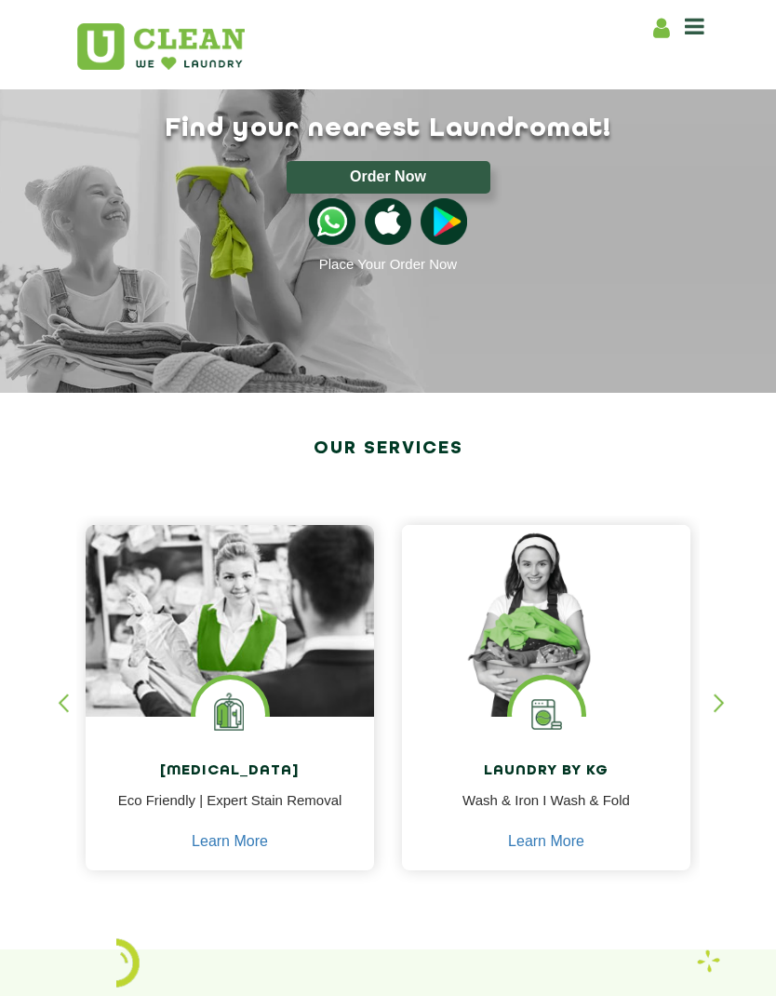
click at [696, 23] on icon at bounding box center [695, 26] width 20 height 22
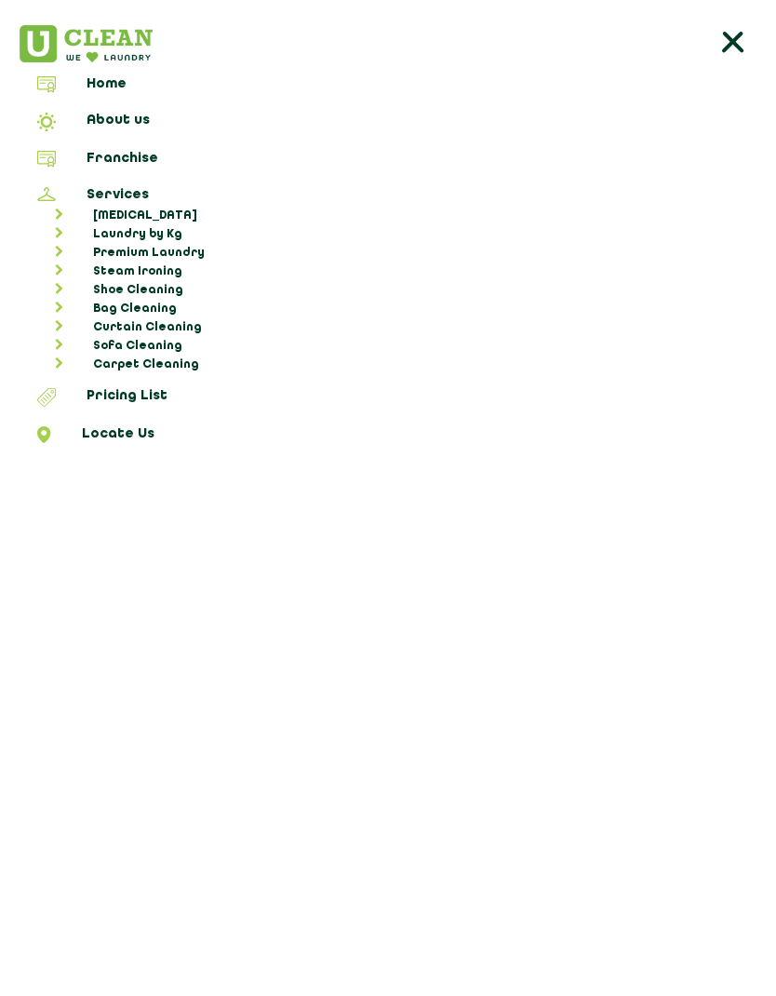
click at [114, 156] on link "Franchise" at bounding box center [388, 162] width 763 height 22
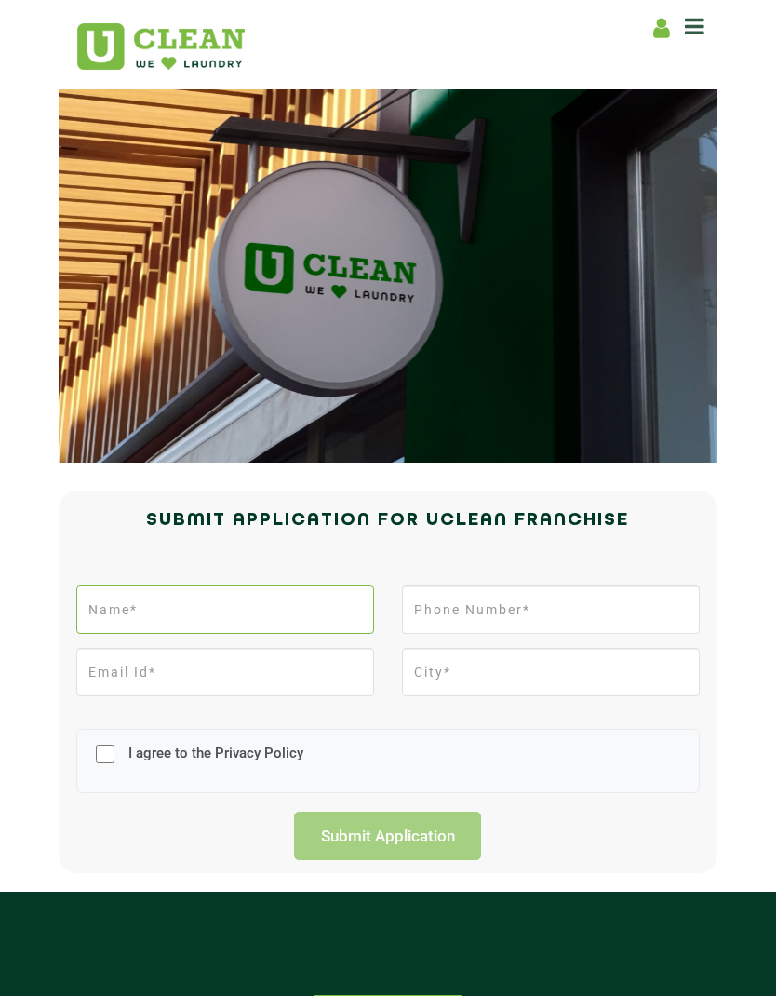
click at [301, 617] on input "text" at bounding box center [225, 609] width 298 height 48
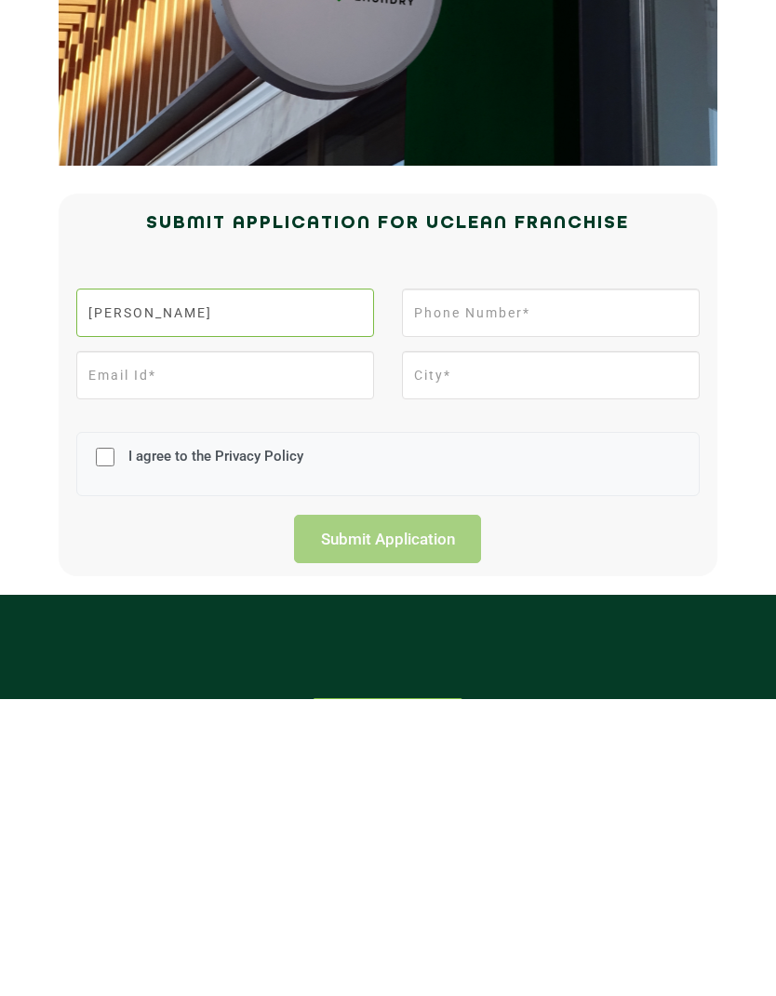
type input "[PERSON_NAME]"
click at [560, 585] on input "tel" at bounding box center [551, 609] width 298 height 48
type input "6201051588"
click at [280, 648] on input "email" at bounding box center [225, 672] width 298 height 48
type input "[EMAIL_ADDRESS][DOMAIN_NAME]"
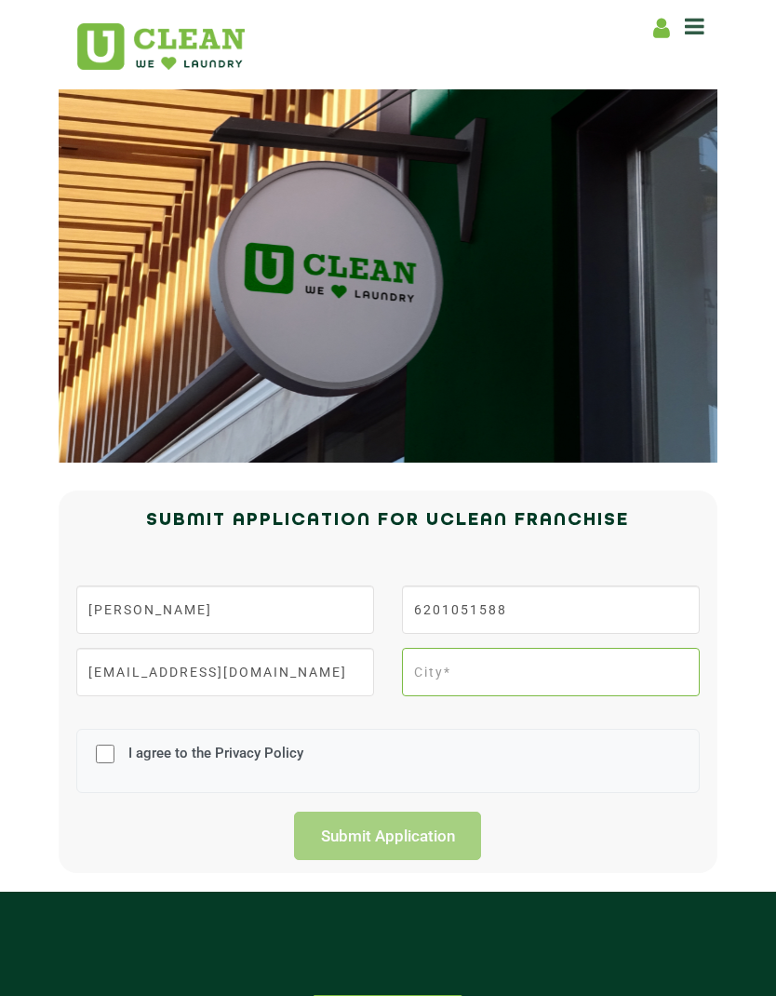
click at [532, 681] on input "text" at bounding box center [551, 672] width 298 height 48
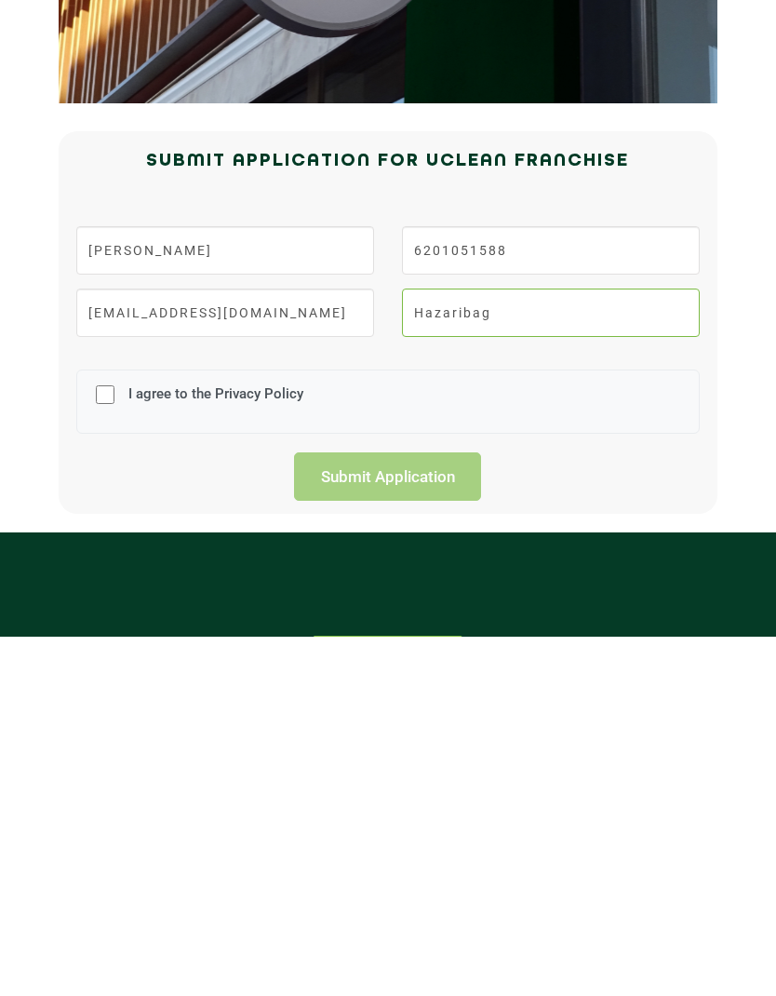
type input "Hazaribag"
click at [102, 730] on input "I agree to the Privacy Policy" at bounding box center [105, 754] width 19 height 48
checkbox input "true"
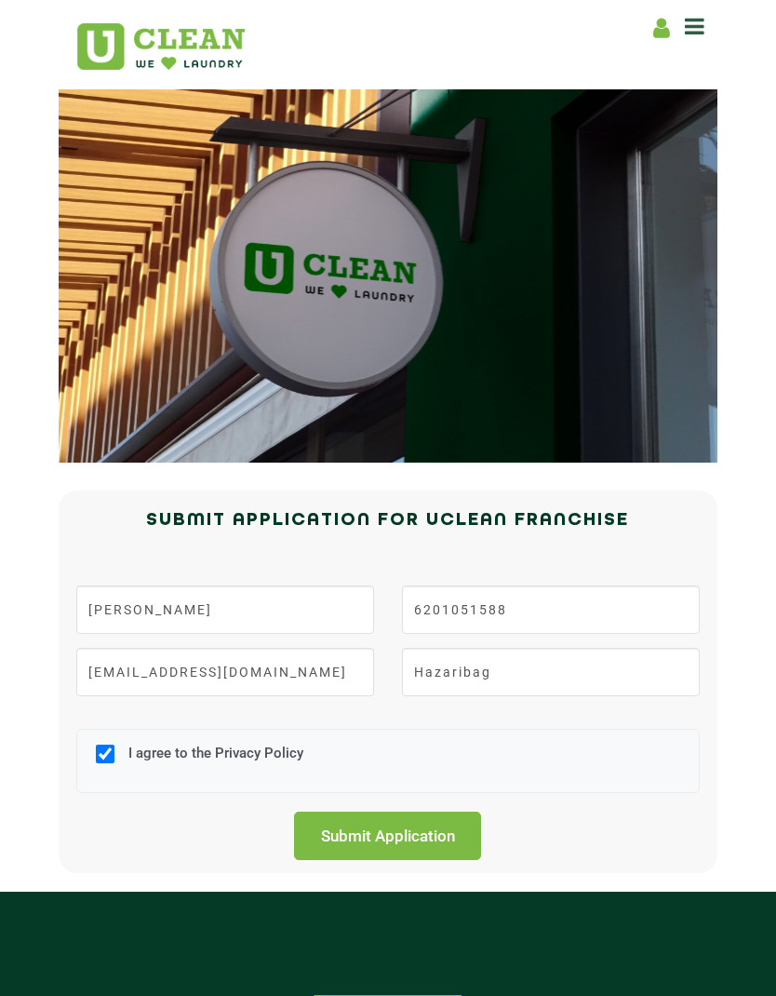
click at [401, 842] on input "Submit Application" at bounding box center [387, 835] width 187 height 48
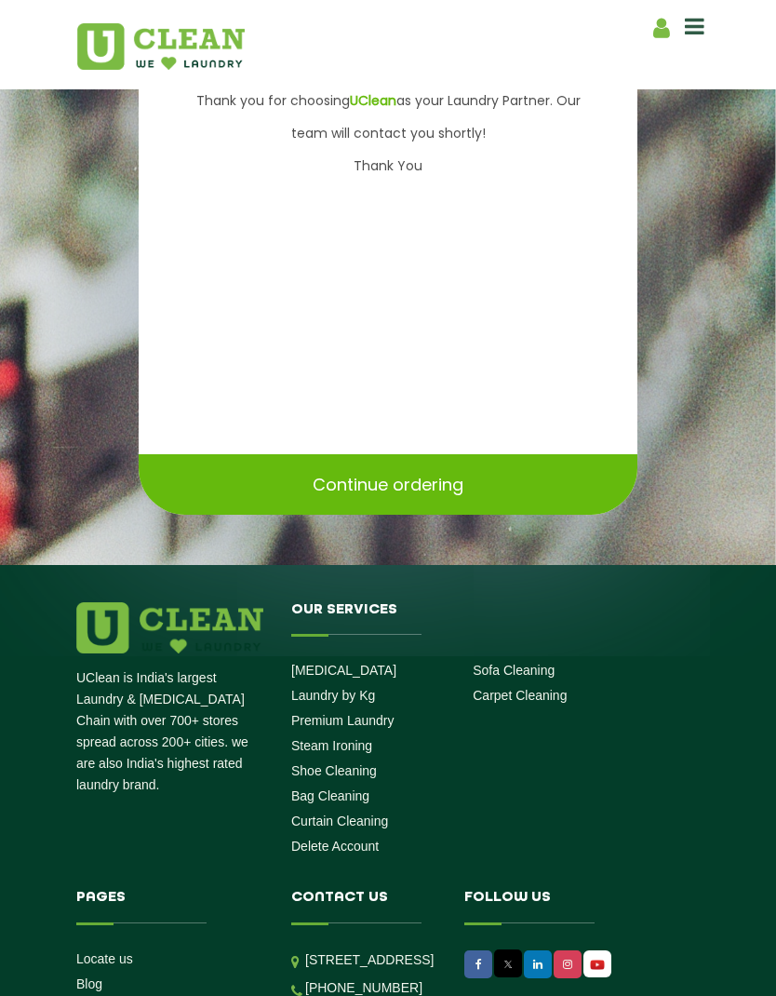
scroll to position [697, 0]
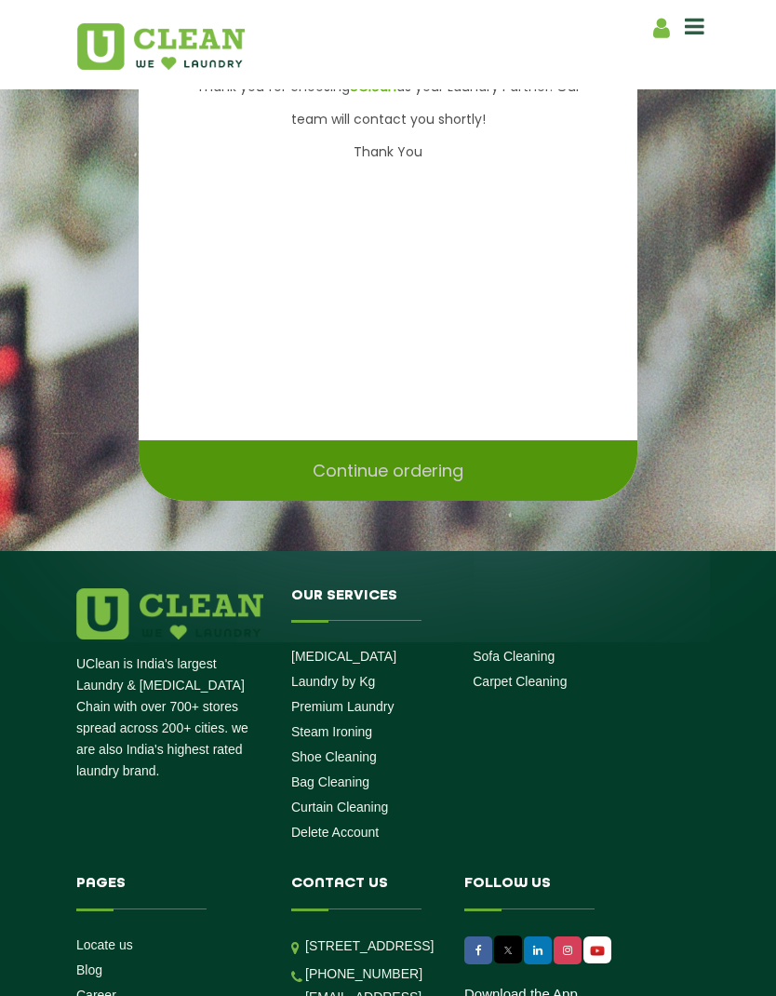
click at [525, 501] on div "Continue ordering" at bounding box center [388, 470] width 499 height 60
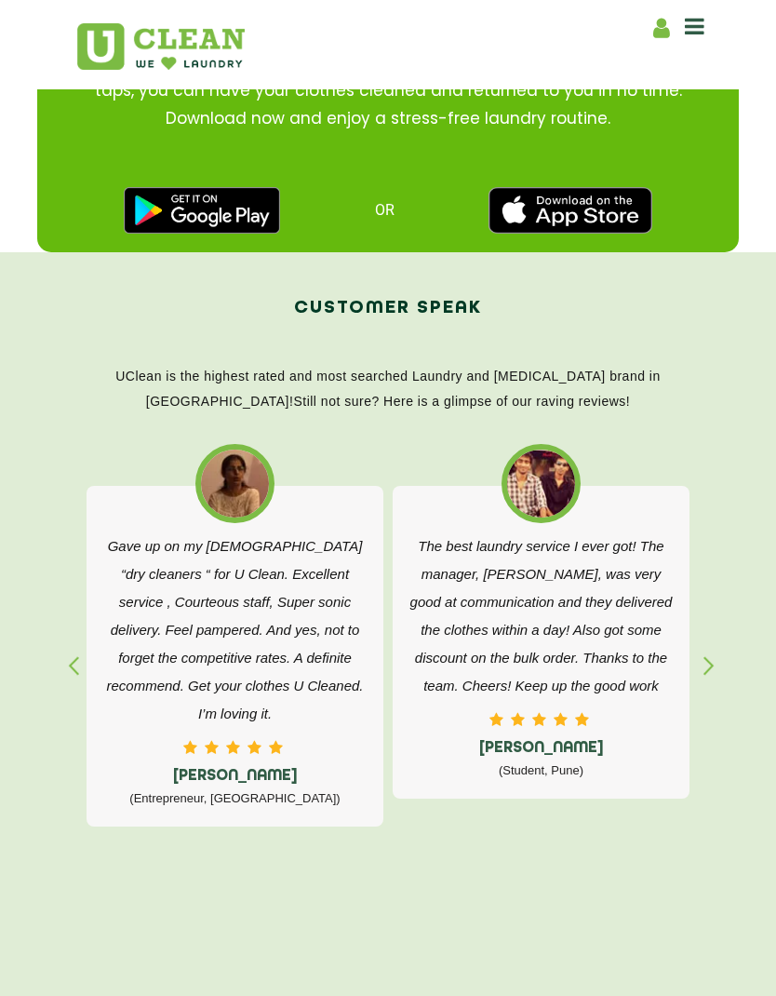
scroll to position [2573, 0]
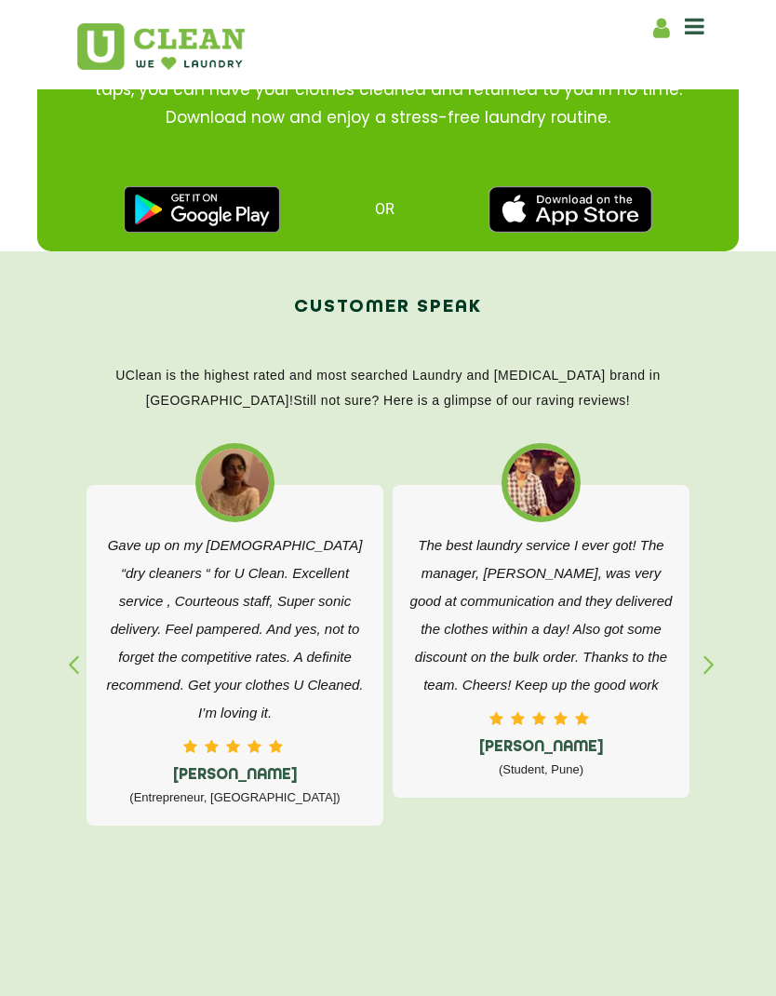
click at [704, 664] on div "button" at bounding box center [718, 680] width 28 height 51
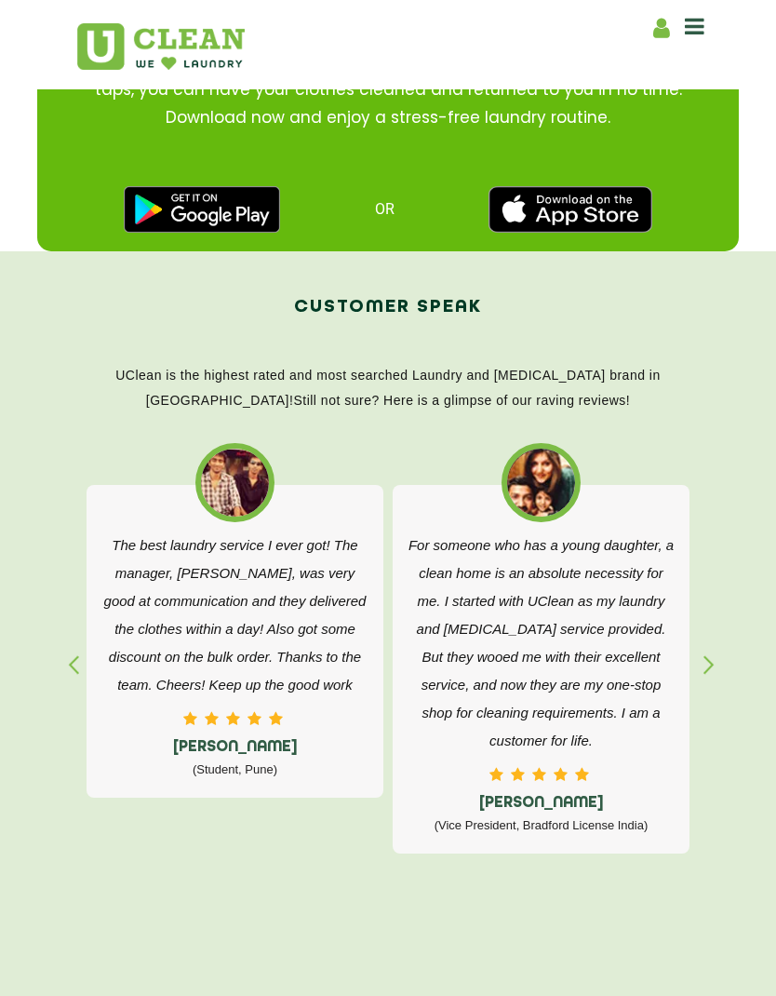
click at [707, 665] on div "button" at bounding box center [718, 680] width 28 height 51
click at [688, 655] on div "For someone who has a young daughter, a clean home is an absolute necessity for…" at bounding box center [541, 669] width 297 height 369
click at [706, 663] on div "button" at bounding box center [718, 680] width 28 height 51
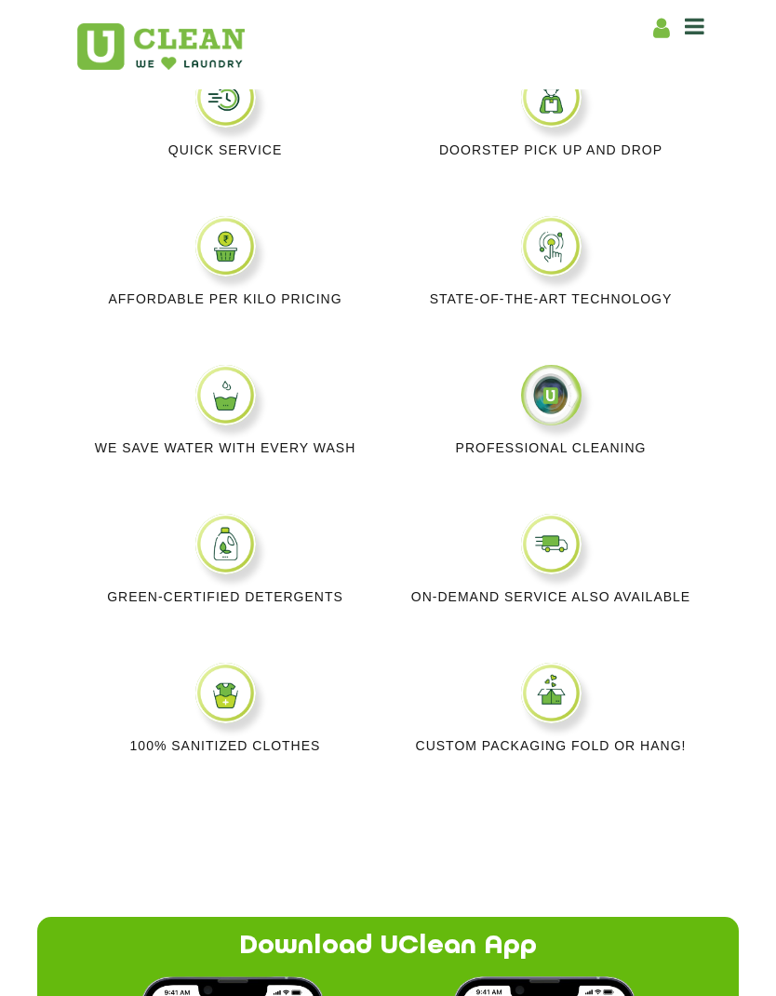
scroll to position [1195, 0]
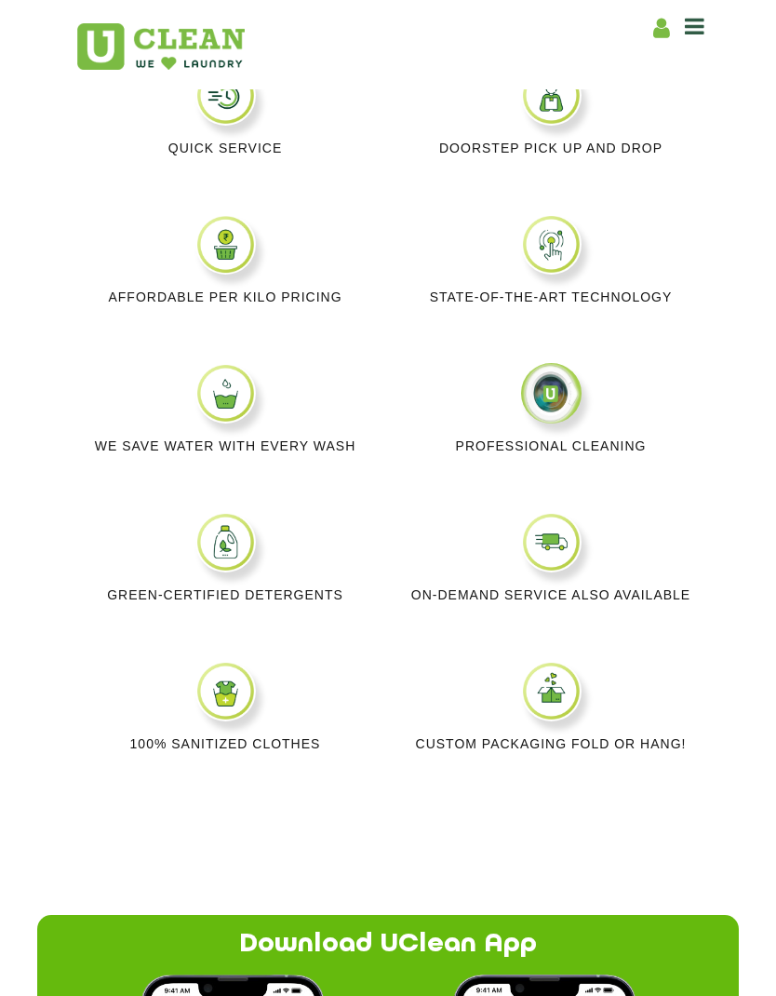
click at [151, 276] on div "Affordable per kilo pricing" at bounding box center [225, 288] width 326 height 149
click at [220, 253] on img at bounding box center [225, 244] width 60 height 60
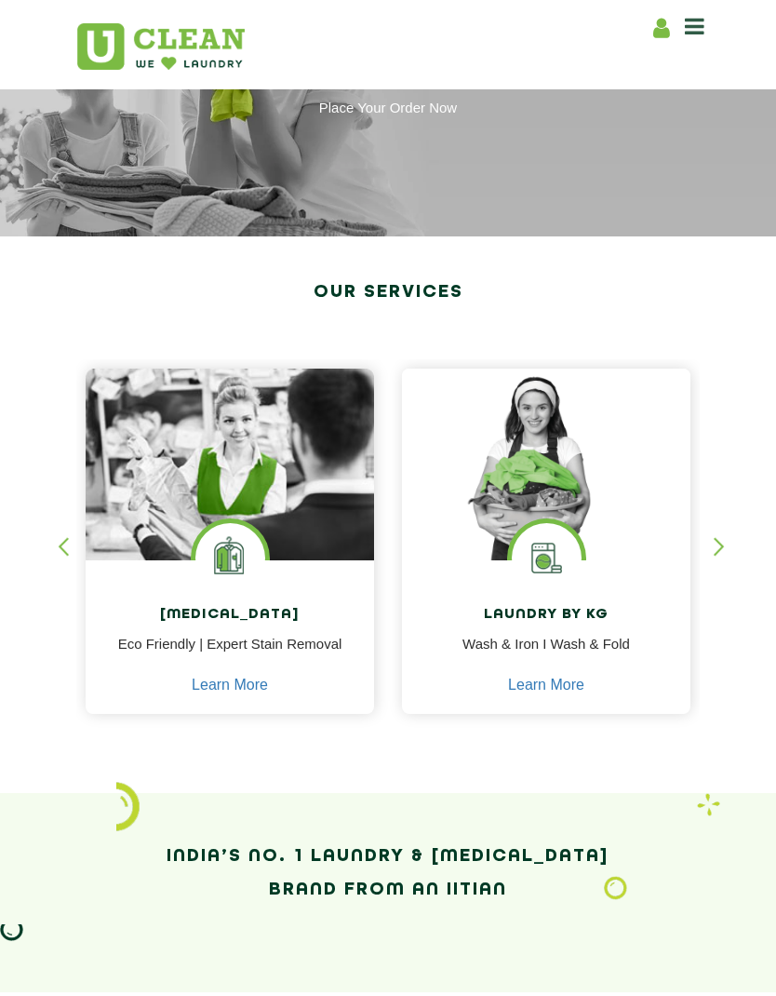
scroll to position [169, 0]
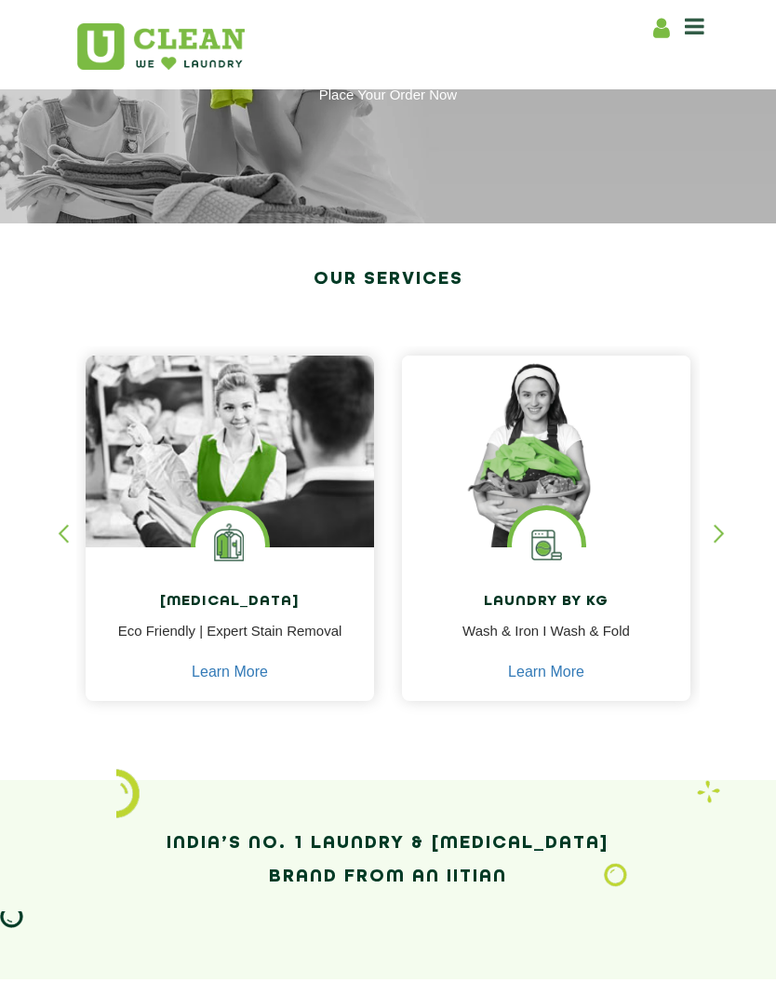
click at [721, 524] on div "button" at bounding box center [728, 549] width 28 height 51
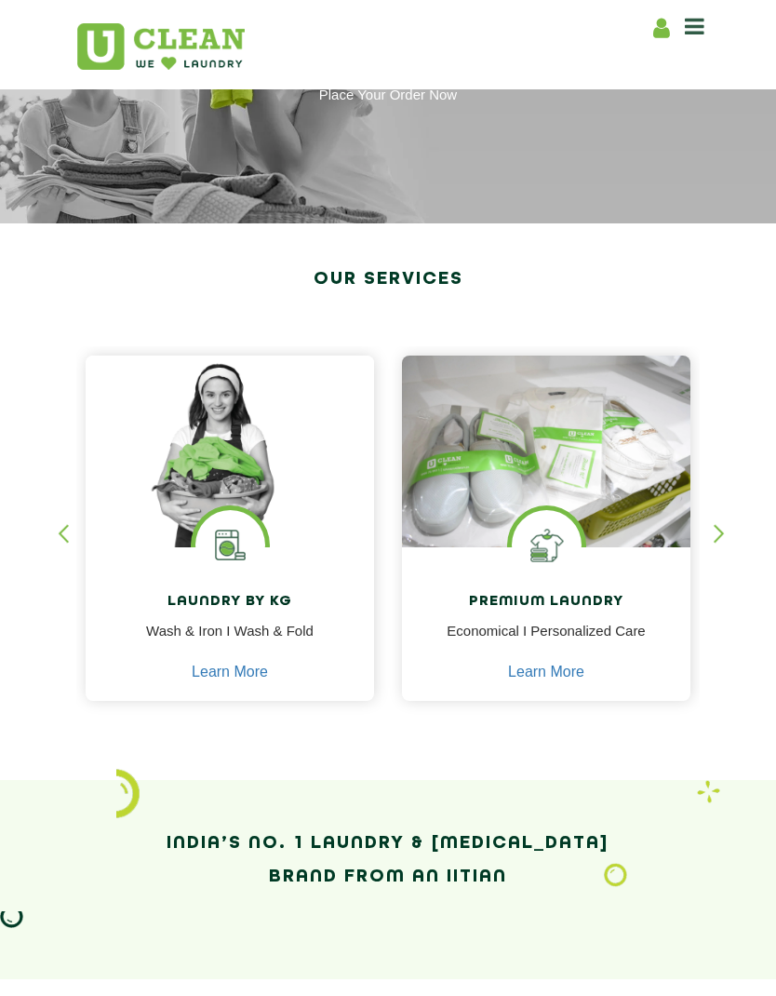
click at [726, 519] on section "Our Services Dry Cleaning Eco Friendly | Expert Stain Removal Learn More Dry Cl…" at bounding box center [388, 501] width 776 height 556
click at [715, 534] on div "button" at bounding box center [728, 549] width 28 height 51
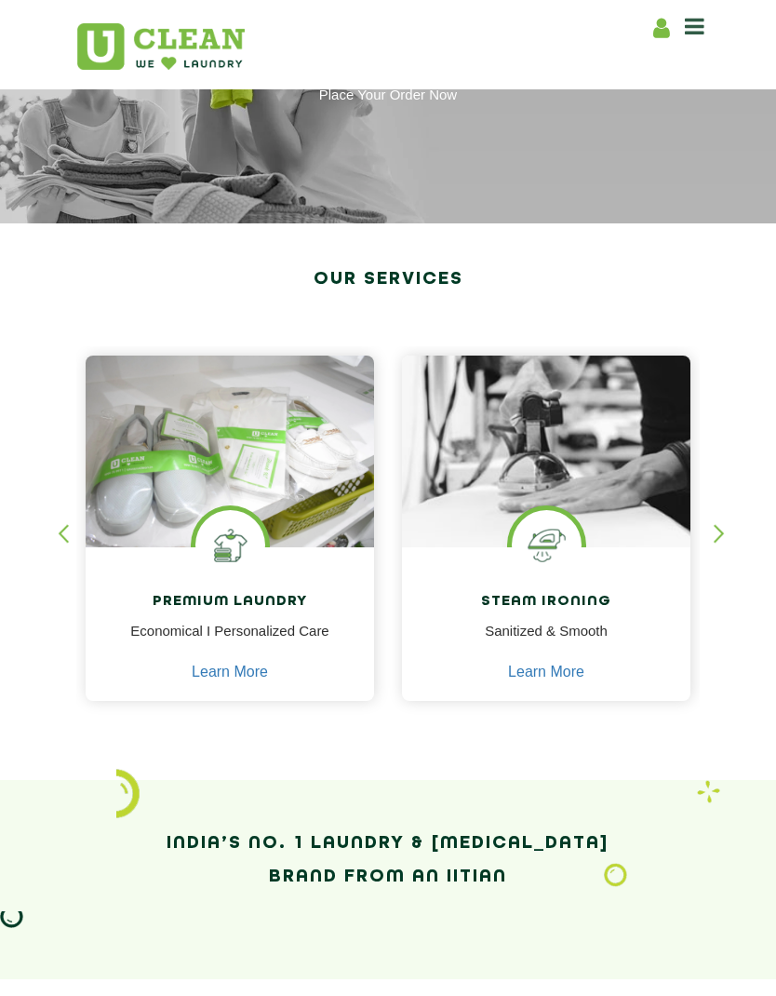
click at [714, 529] on div "button" at bounding box center [728, 549] width 28 height 51
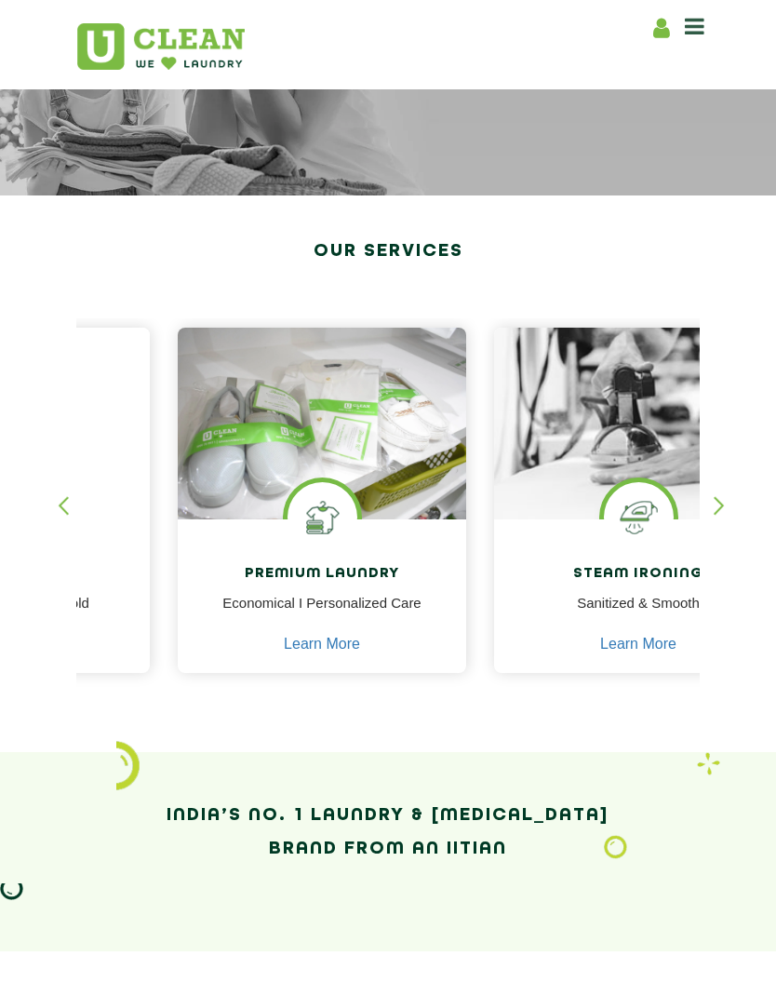
scroll to position [208, 0]
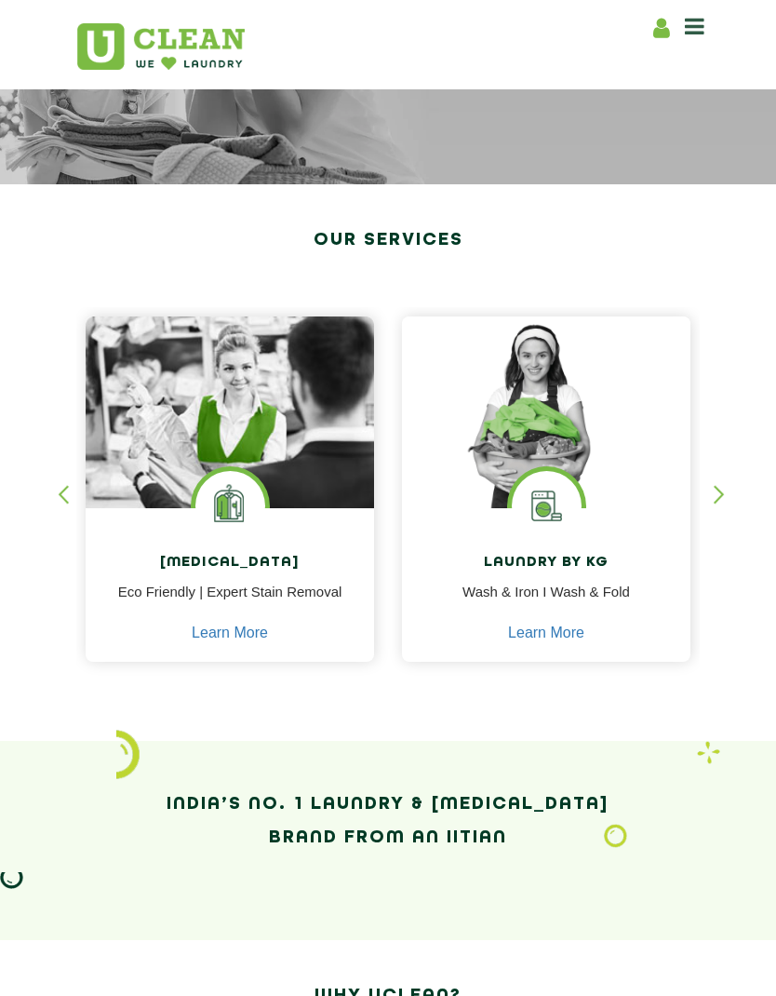
click at [546, 624] on link "Learn More" at bounding box center [546, 632] width 76 height 17
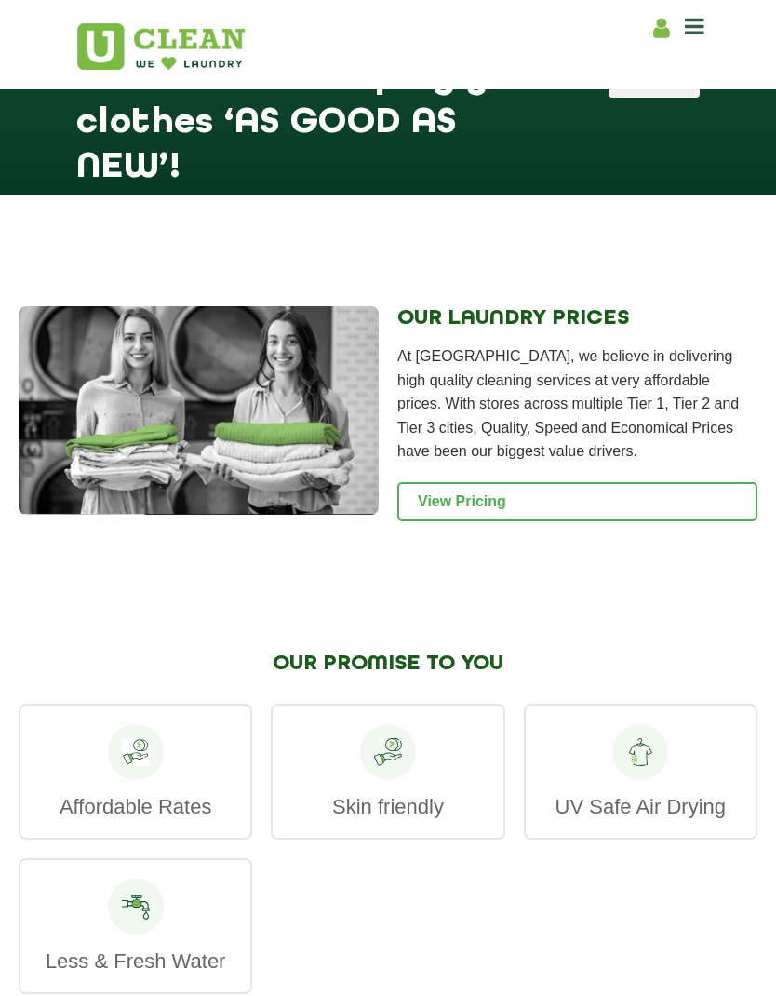
scroll to position [2679, 0]
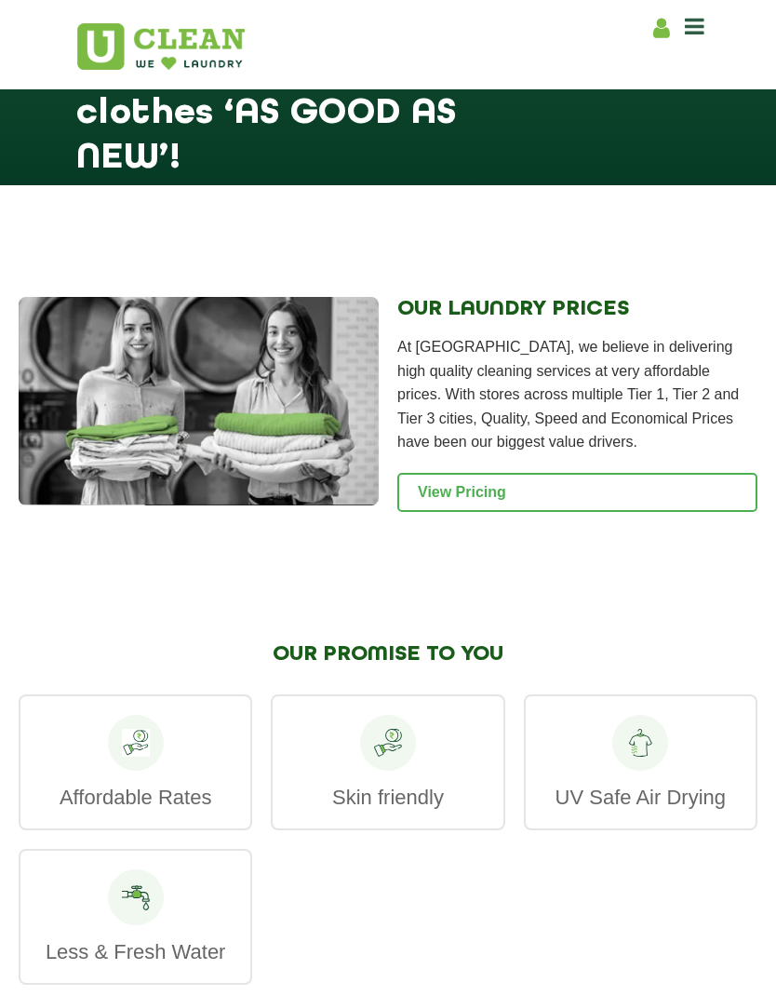
click at [569, 512] on link "View Pricing" at bounding box center [577, 492] width 360 height 39
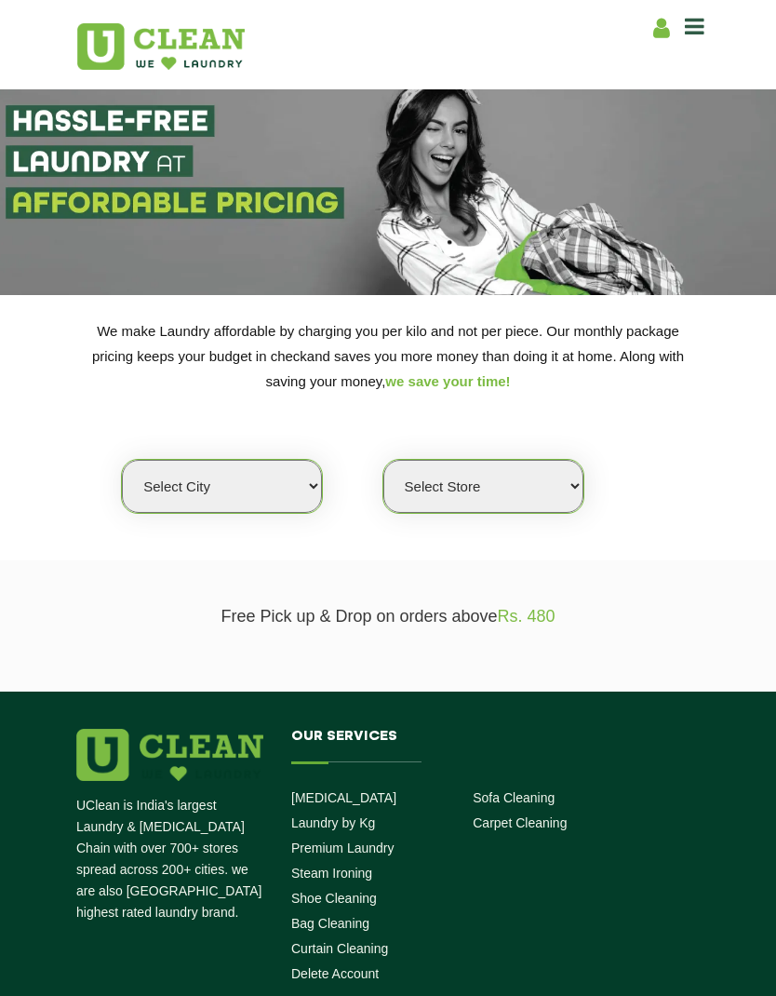
click at [314, 472] on select "Select city [GEOGRAPHIC_DATA] [GEOGRAPHIC_DATA] [GEOGRAPHIC_DATA] [GEOGRAPHIC_D…" at bounding box center [222, 486] width 200 height 53
select select "99"
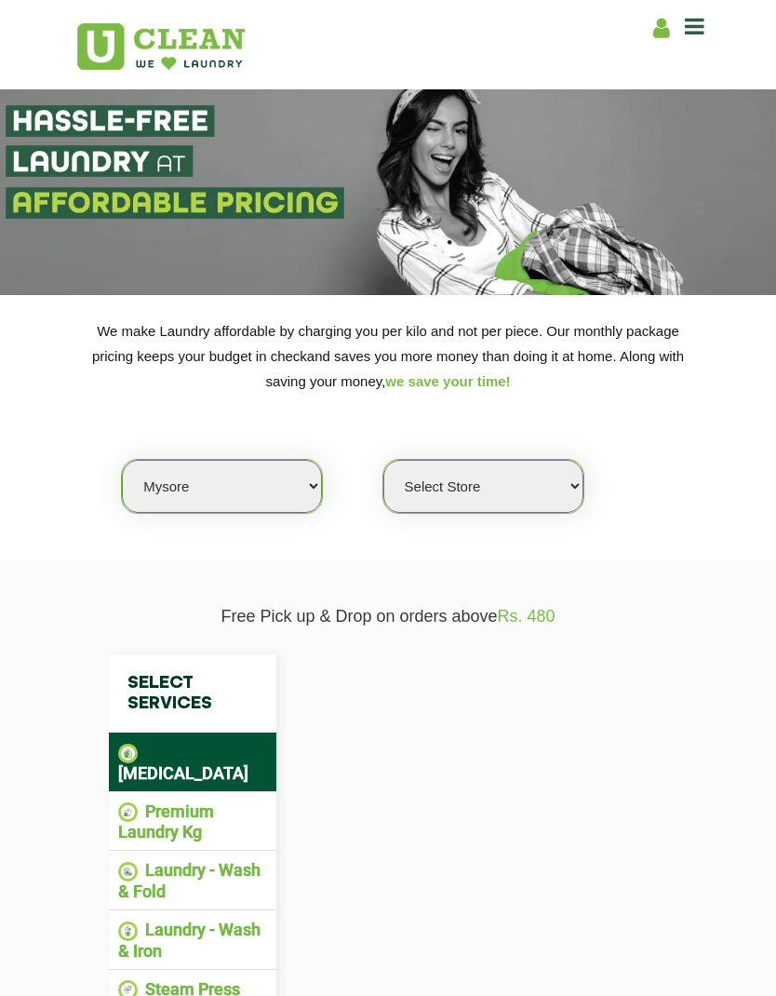
select select "0"
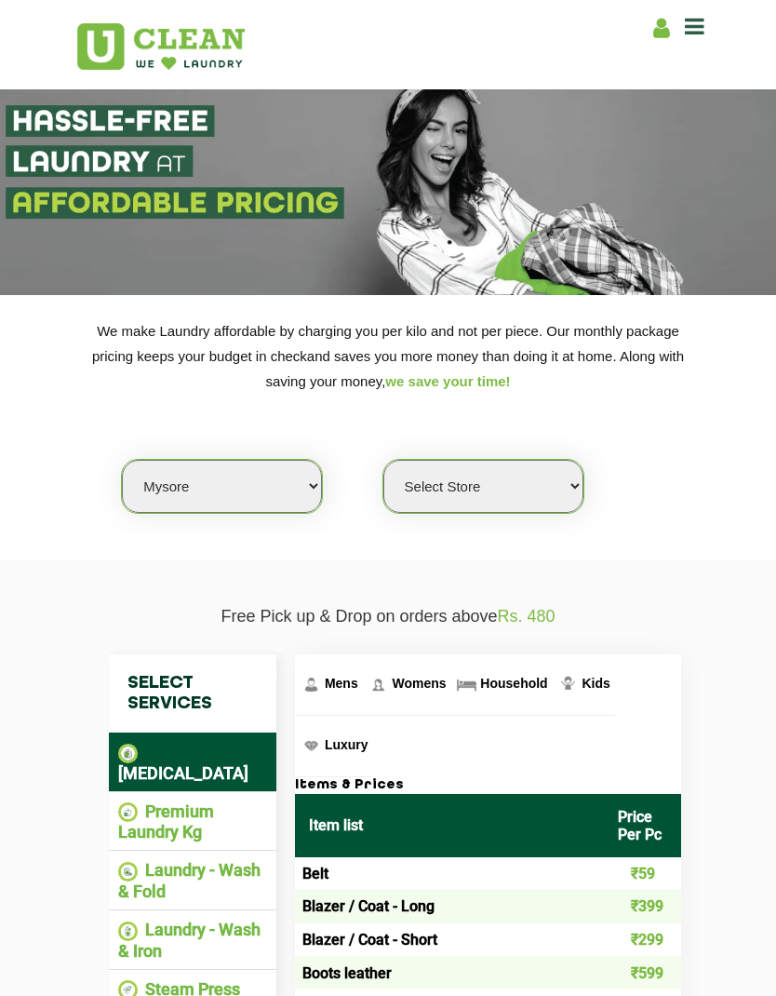
click at [441, 481] on select "Select Store UClean Mysore" at bounding box center [483, 486] width 200 height 53
click at [276, 484] on select "Select city Aalo Agartala Agra Ahmedabad Akola Aligarh Alwar - UClean Select Am…" at bounding box center [222, 486] width 200 height 53
select select "19"
click at [541, 472] on select "Select Store UClean Dangra Toli UClean Kanke Road" at bounding box center [483, 486] width 200 height 53
select select "45"
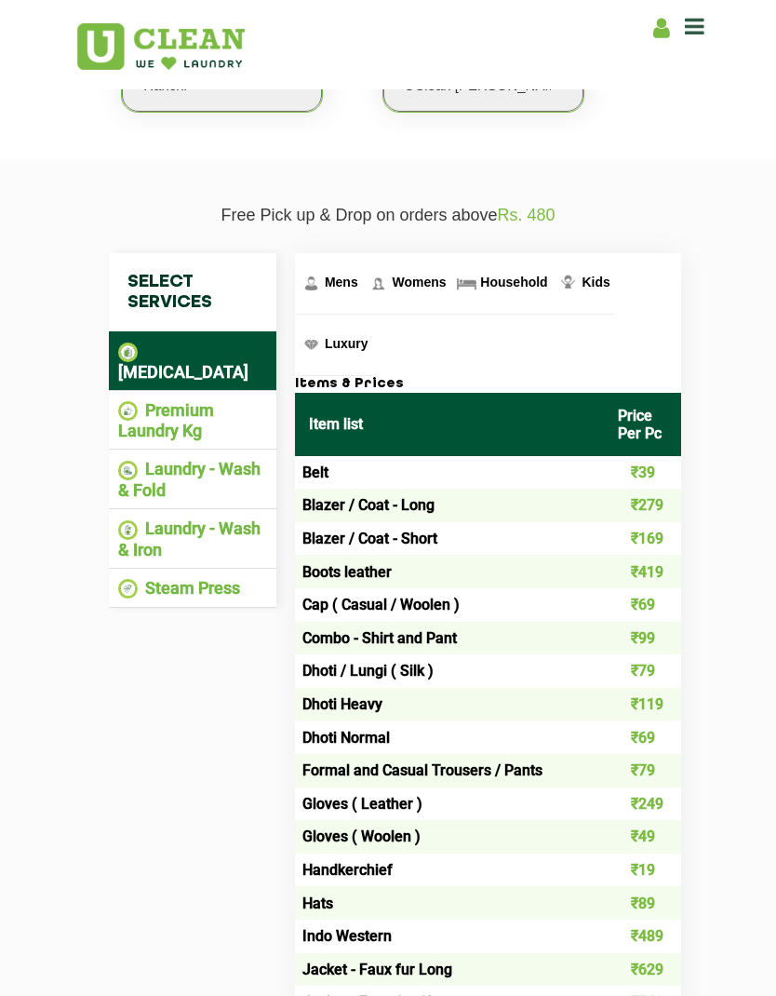
scroll to position [402, 0]
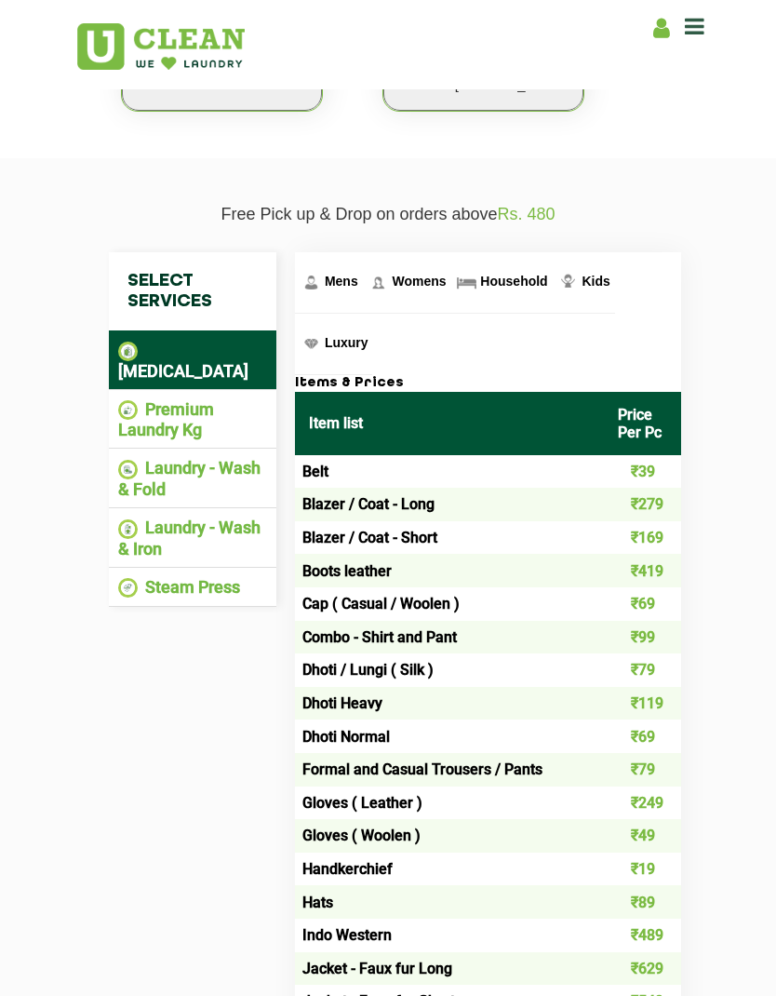
click at [137, 400] on img at bounding box center [128, 410] width 20 height 20
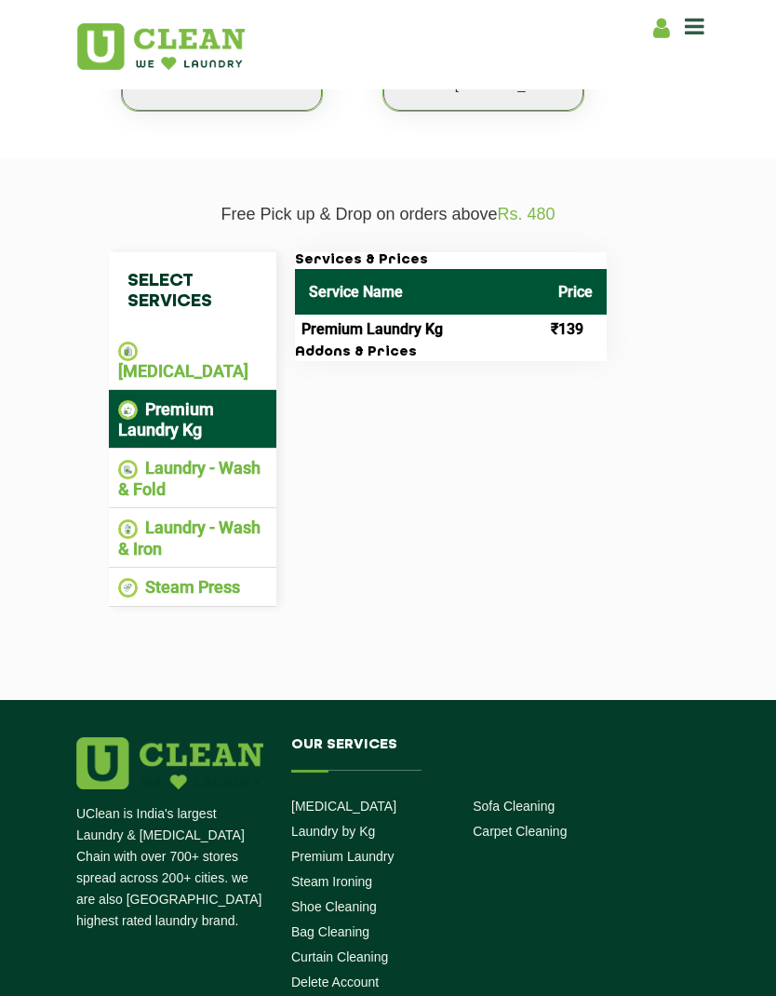
click at [247, 462] on li "Laundry - Wash & Fold" at bounding box center [192, 478] width 149 height 41
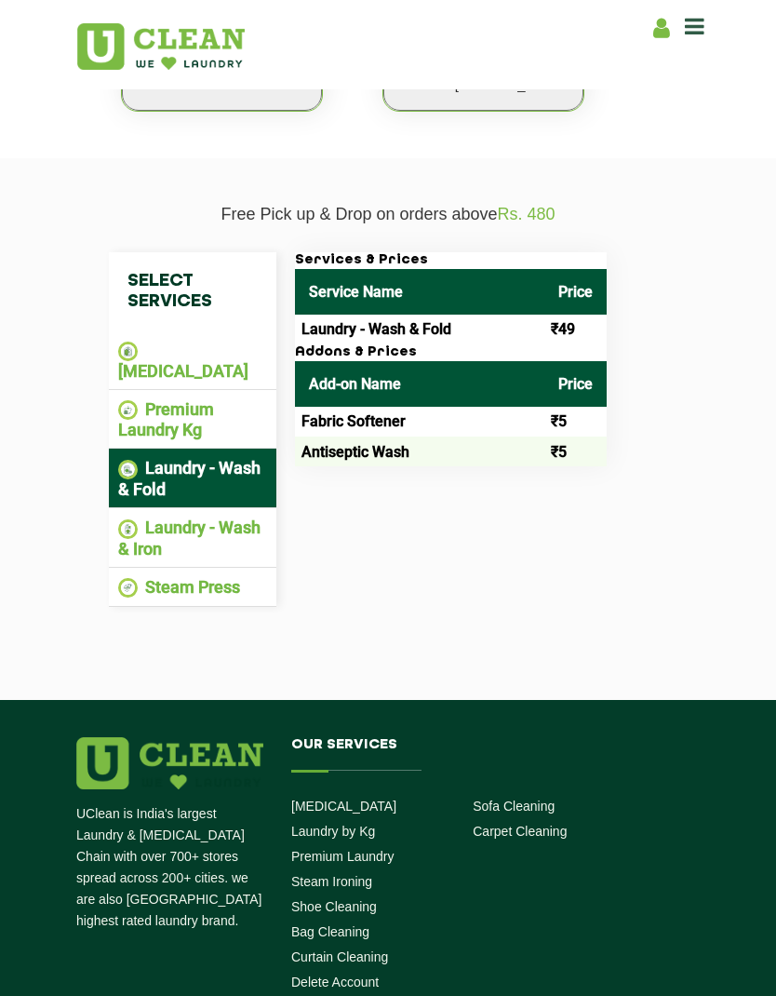
click at [151, 399] on li "Premium Laundry Kg" at bounding box center [192, 419] width 149 height 41
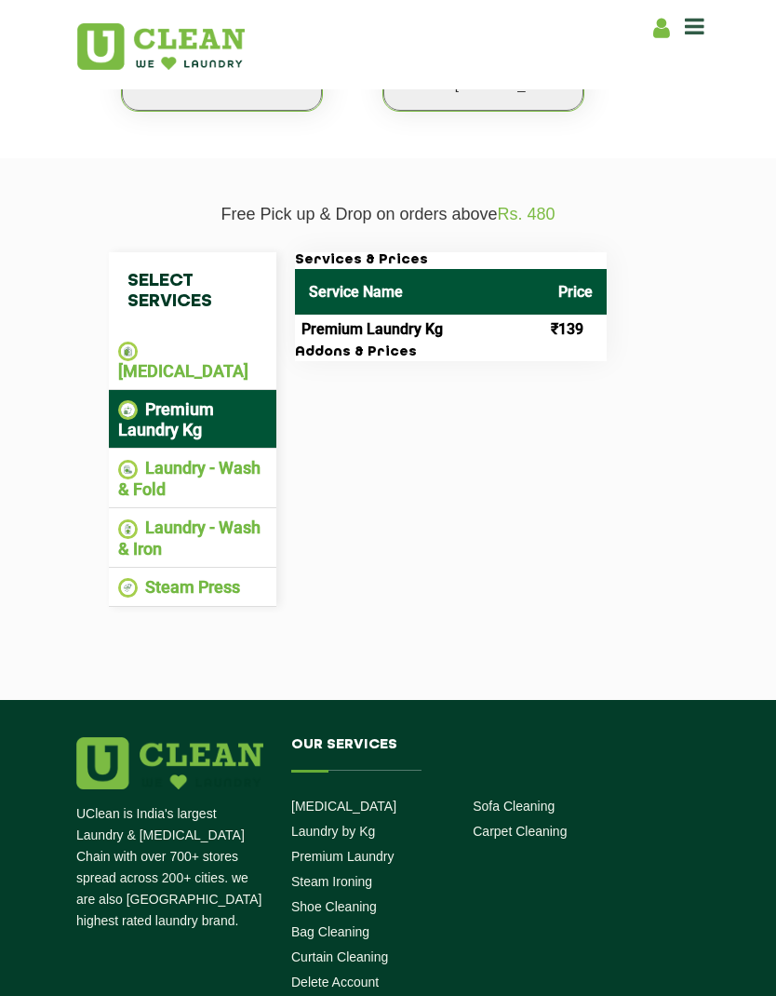
click at [575, 325] on td "₹139" at bounding box center [575, 330] width 62 height 30
click at [565, 299] on th "Price" at bounding box center [575, 292] width 62 height 46
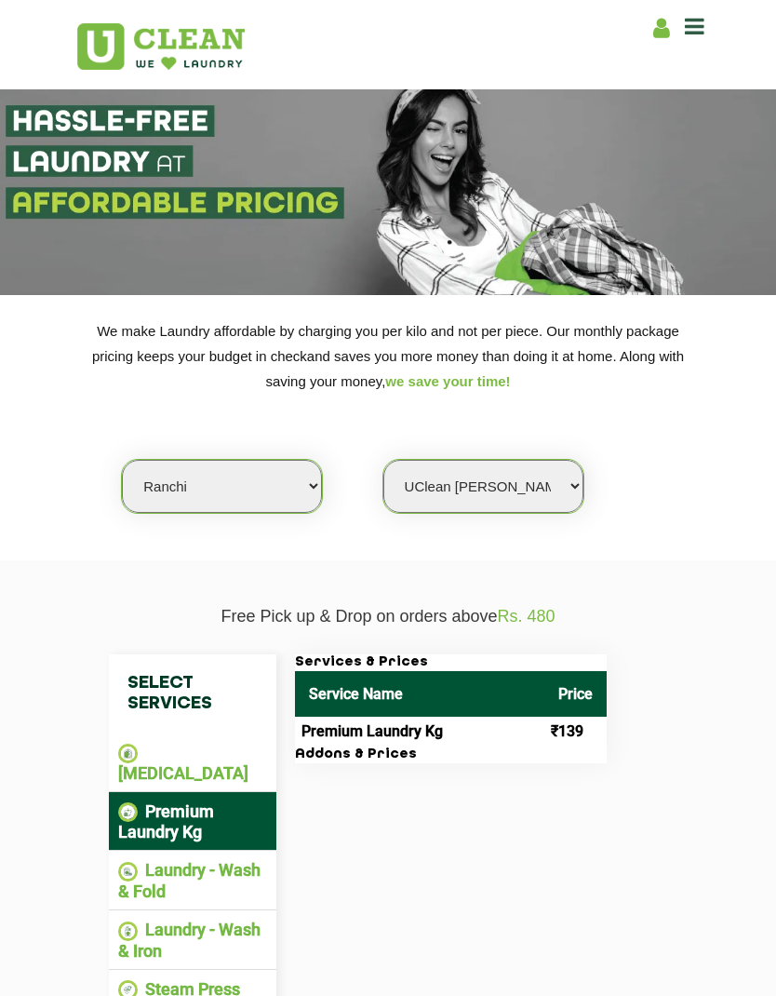
scroll to position [0, 0]
click at [693, 29] on icon at bounding box center [695, 26] width 20 height 22
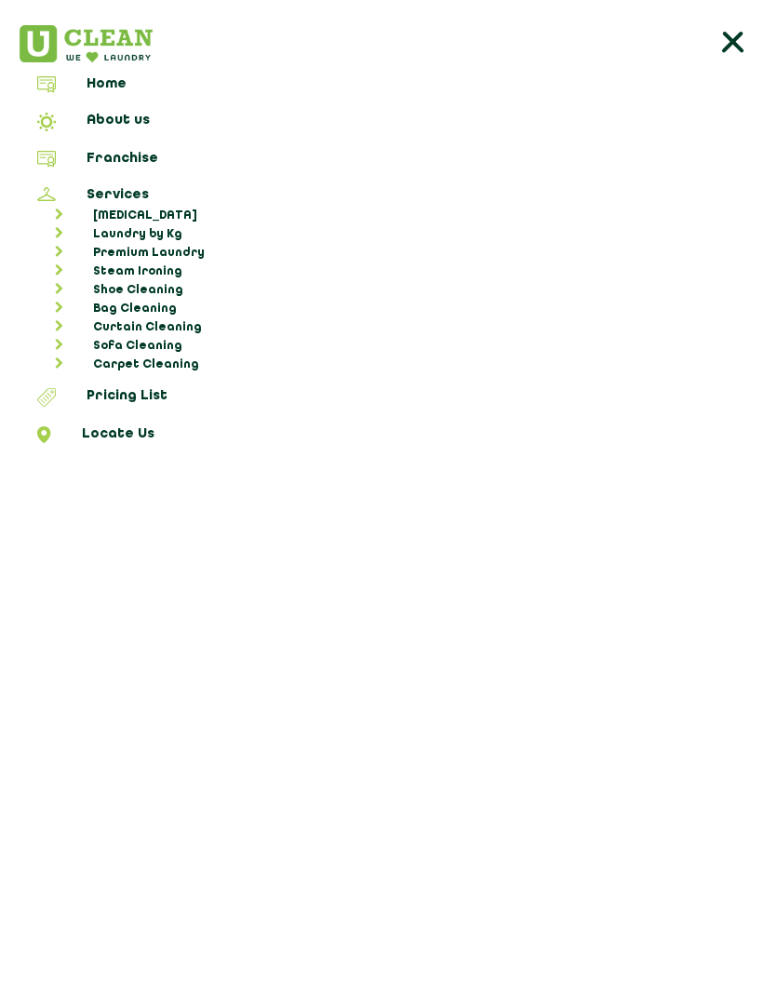
click at [109, 117] on link "About us" at bounding box center [388, 125] width 763 height 24
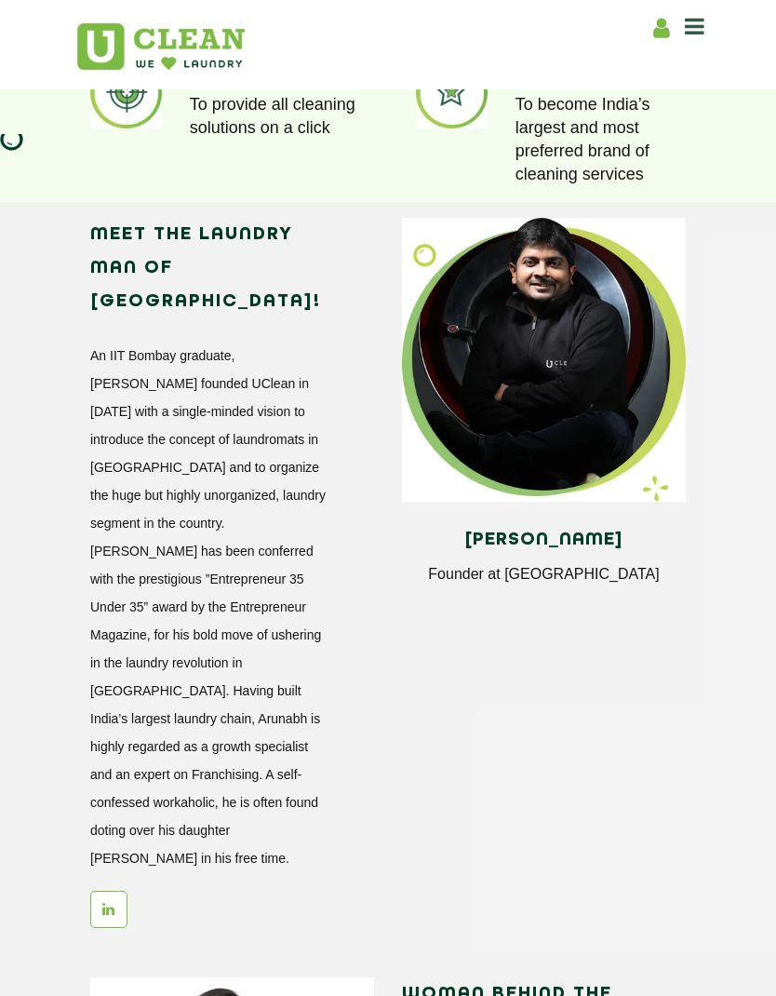
scroll to position [1431, 0]
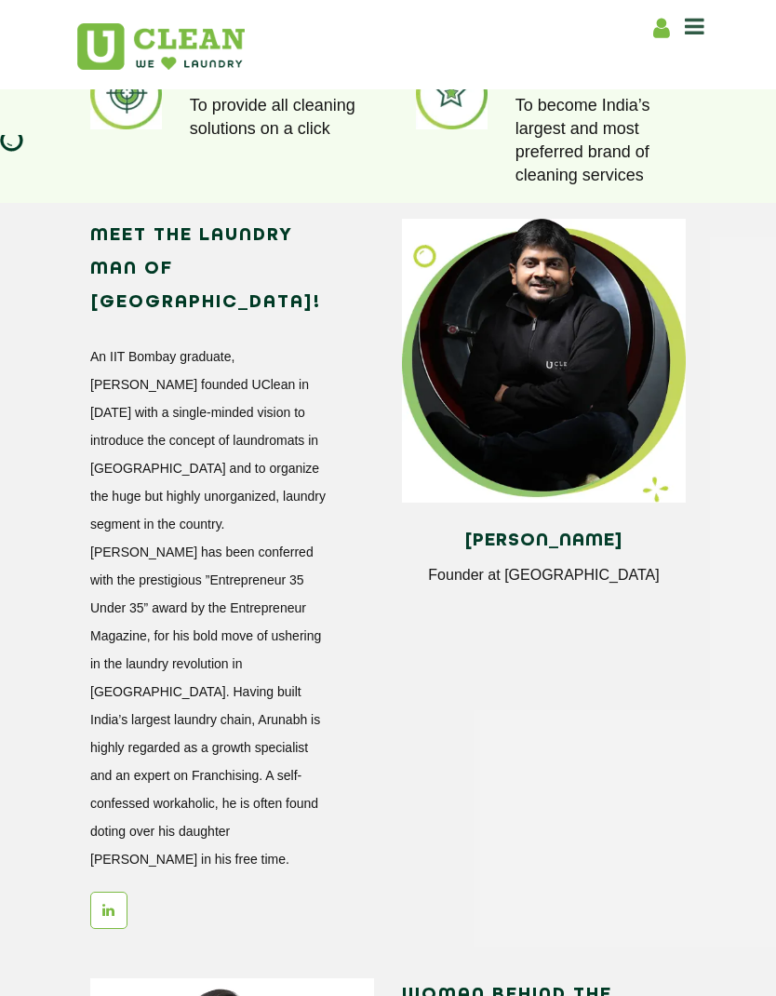
click at [111, 903] on icon at bounding box center [108, 910] width 12 height 14
